Goal: Information Seeking & Learning: Find specific page/section

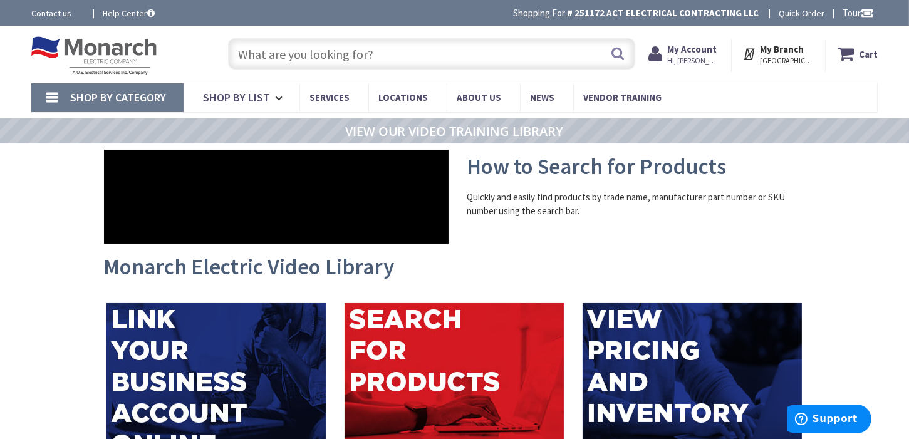
click at [250, 52] on input "text" at bounding box center [432, 53] width 408 height 31
paste input "3/4" Non-Metallic Liquid Tight Conduit"
type input "3/4" Non-Metallic Liquid Tight Conduit"
click at [618, 56] on button "Search" at bounding box center [618, 53] width 16 height 28
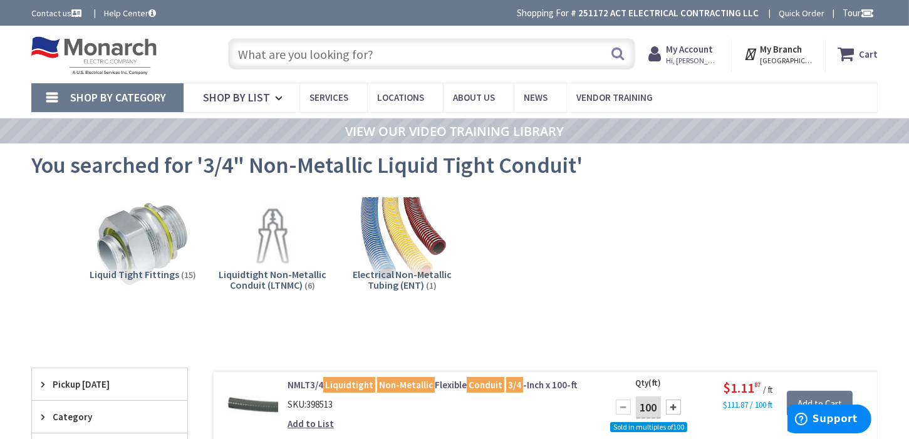
click at [350, 56] on input "text" at bounding box center [432, 53] width 408 height 31
paste input "3/4" Non-Metallic Liquid Tight Conduit"
drag, startPoint x: 398, startPoint y: 55, endPoint x: 450, endPoint y: 65, distance: 53.0
click at [420, 57] on input "3/4" Non-Metallic Liquid Tight Conduit" at bounding box center [432, 53] width 408 height 31
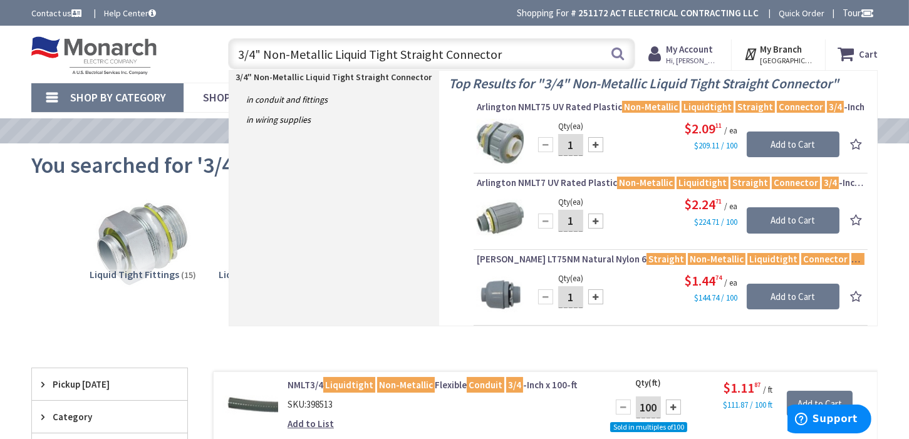
drag, startPoint x: 398, startPoint y: 56, endPoint x: 504, endPoint y: 61, distance: 106.6
click at [504, 61] on input "3/4" Non-Metallic Liquid Tight Straight Connector" at bounding box center [432, 53] width 408 height 31
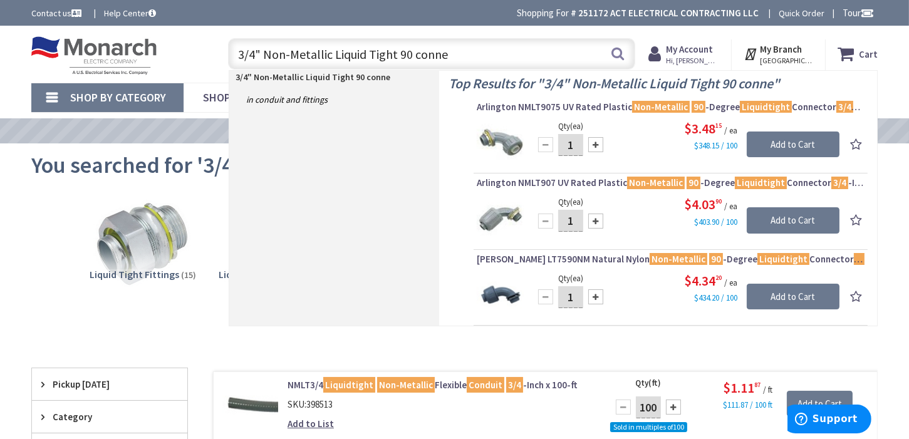
type input "3/4" Non-Metallic Liquid Tight 90 connec"
drag, startPoint x: 467, startPoint y: 52, endPoint x: 196, endPoint y: 46, distance: 271.4
click at [234, 61] on input "3/4" Non-Metallic Liquid Tight 90 connec" at bounding box center [432, 53] width 408 height 31
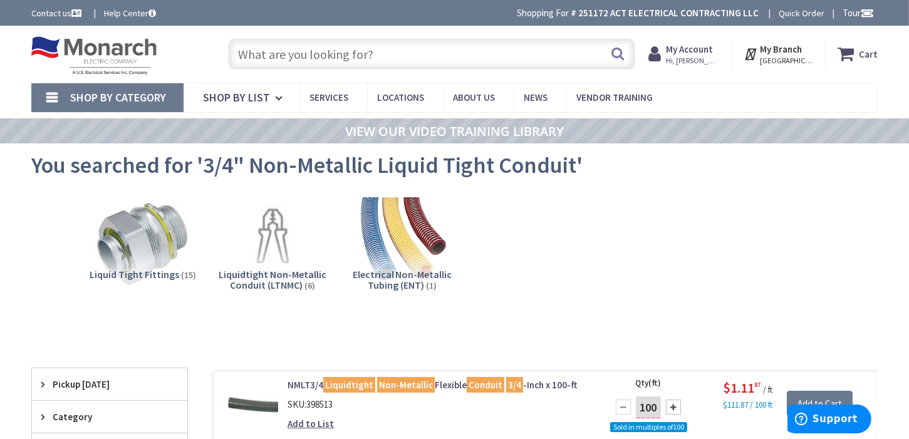
click at [261, 60] on input "text" at bounding box center [432, 53] width 408 height 31
paste input "3/4" Non-Metallic Liquid Tight 90° Connector"
type input "3/4" Non-Metallic Liquid Tight 90° Connector"
click at [621, 58] on button "Search" at bounding box center [618, 53] width 16 height 28
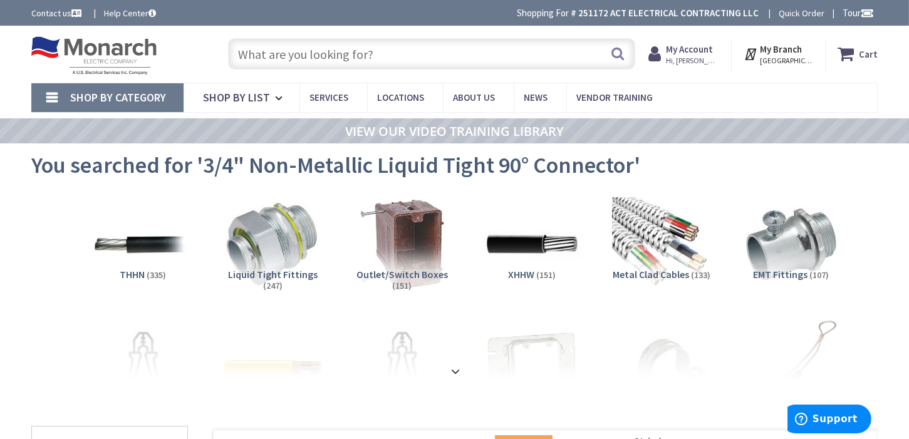
click at [361, 54] on input "text" at bounding box center [432, 53] width 408 height 31
paste input "Conductor Shielded Wire"
type input "Conductor Shielded Wire"
click at [622, 55] on button "Search" at bounding box center [618, 53] width 16 height 28
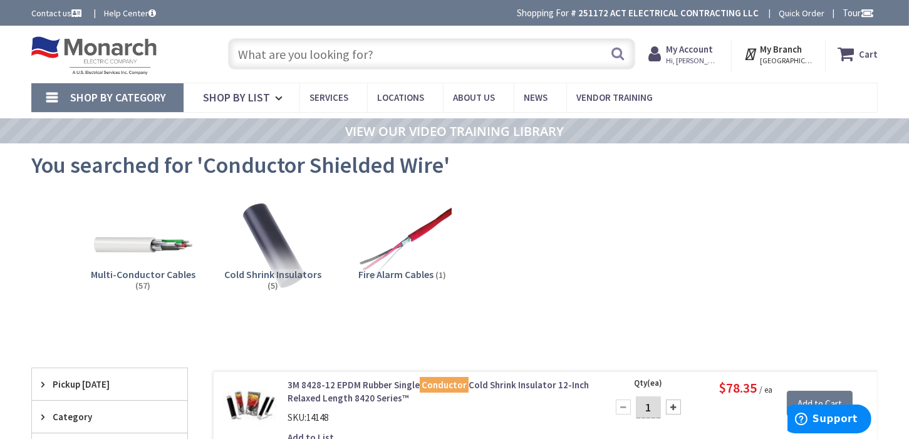
click at [321, 55] on input "text" at bounding box center [432, 53] width 408 height 31
paste input "#10 THHN Stranded Wire"
type input "#10 THHN Stranded Wire"
click at [618, 56] on button "Search" at bounding box center [618, 53] width 16 height 28
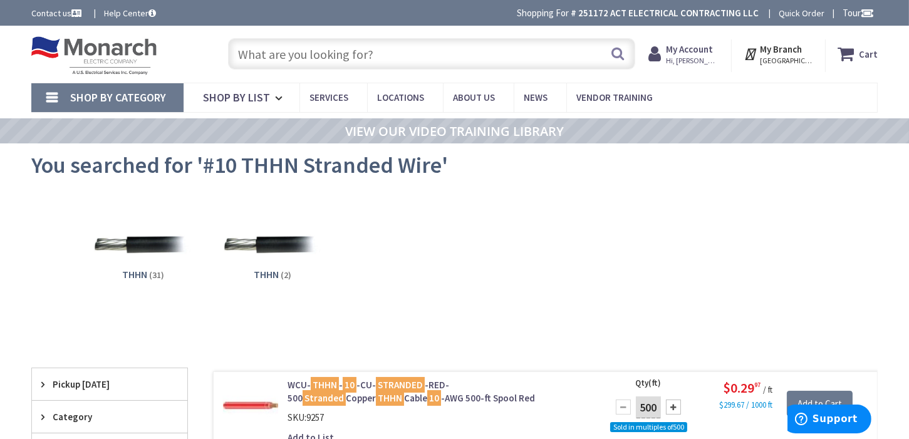
click at [396, 58] on input "text" at bounding box center [432, 53] width 408 height 31
paste input "8"x8"x4" Plastic Junction Box"
type input "8"x8"x4" Plastic Junction Box"
click at [620, 58] on button "Search" at bounding box center [618, 53] width 16 height 28
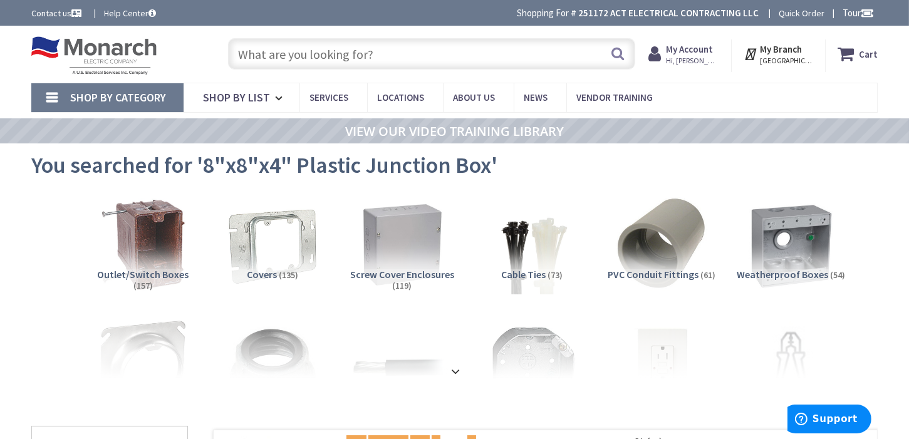
click at [348, 50] on input "text" at bounding box center [432, 53] width 408 height 31
paste input "2" PVC Male Adapter"
type input "2" PVC Male Adapter"
click at [616, 59] on button "Search" at bounding box center [618, 53] width 16 height 28
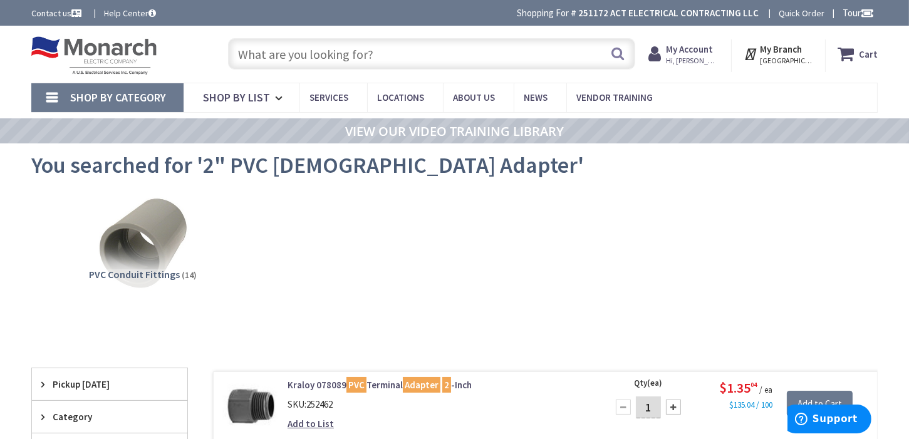
click at [279, 55] on input "text" at bounding box center [432, 53] width 408 height 31
paste input "2" Steel Lock Ring"
type input "2" Steel Lock Ring"
click at [618, 59] on button "Search" at bounding box center [618, 53] width 16 height 28
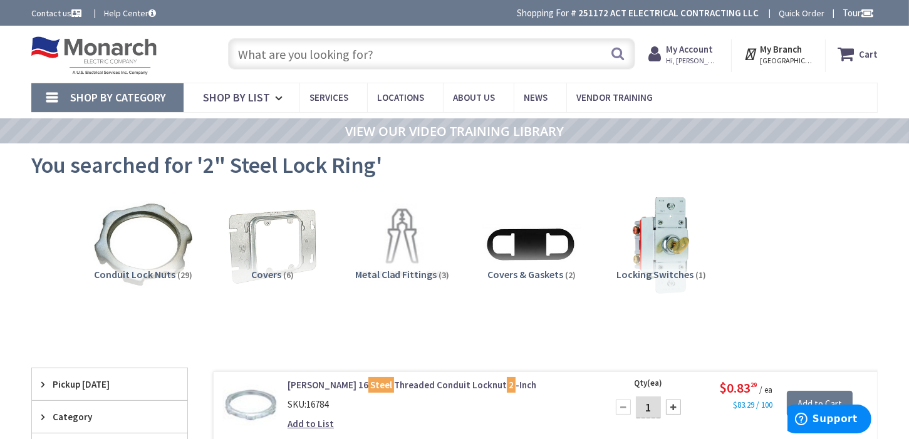
click at [381, 51] on input "text" at bounding box center [432, 53] width 408 height 31
paste input "#4 THHN Stranded Wire"
type input "#4 THHN Stranded Wire"
click at [613, 55] on button "Search" at bounding box center [618, 53] width 16 height 28
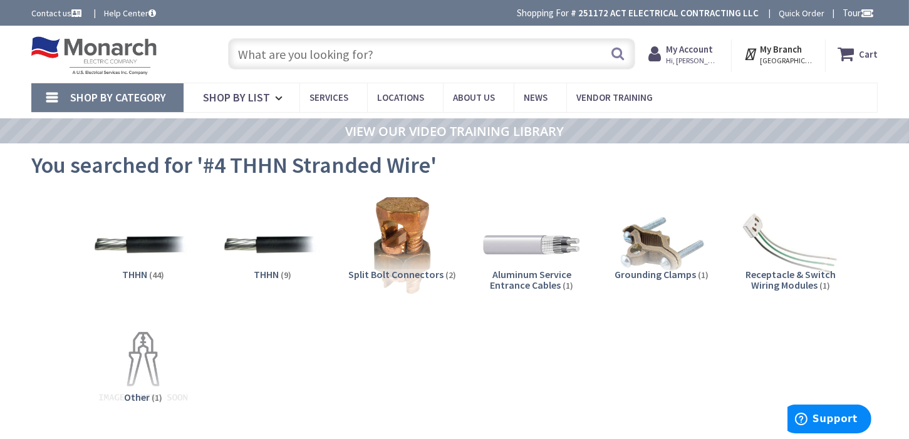
click at [387, 55] on input "text" at bounding box center [432, 53] width 408 height 31
paste input "#6 THHN Stranded Wire"
type input "#6 THHN Stranded Wire"
click at [622, 50] on button "Search" at bounding box center [618, 53] width 16 height 28
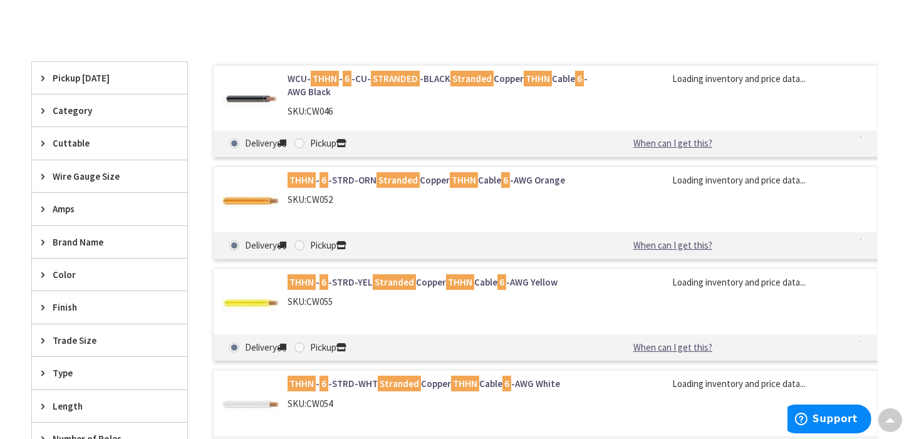
scroll to position [313, 0]
